Goal: Task Accomplishment & Management: Complete application form

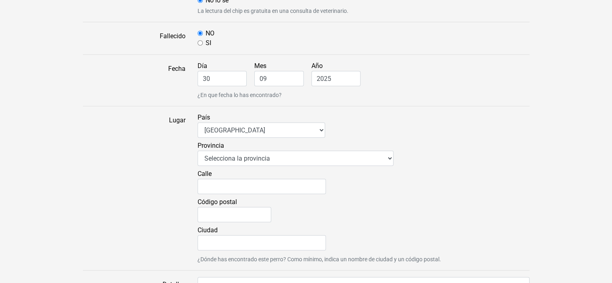
scroll to position [724, 0]
